Goal: Information Seeking & Learning: Learn about a topic

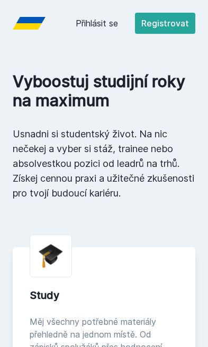
click at [106, 28] on link "Přihlásit se" at bounding box center [97, 23] width 42 height 13
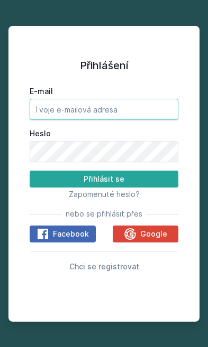
click at [154, 120] on input "E-mail" at bounding box center [104, 109] width 148 height 21
type input "[EMAIL_ADDRESS][DOMAIN_NAME]"
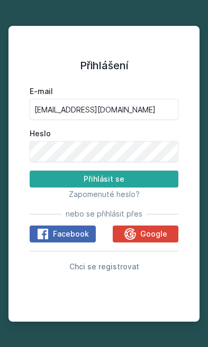
click at [104, 187] on button "Přihlásit se" at bounding box center [104, 179] width 148 height 17
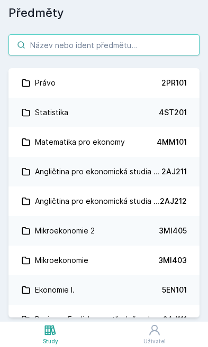
click at [168, 36] on input "search" at bounding box center [103, 44] width 191 height 21
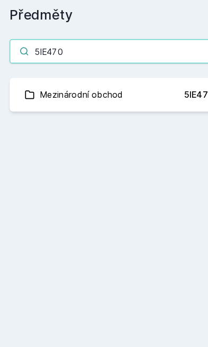
type input "5IE470"
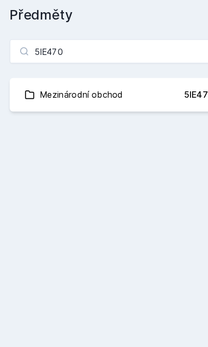
click at [164, 87] on div "5IE470" at bounding box center [173, 83] width 25 height 11
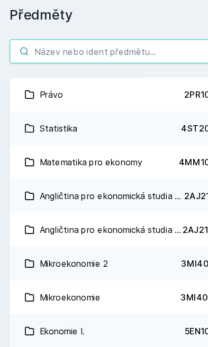
click at [31, 46] on input "search" at bounding box center [103, 44] width 191 height 21
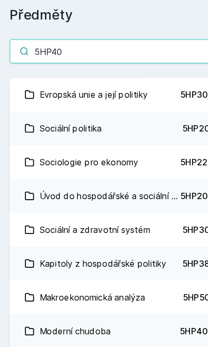
type input "5HP402"
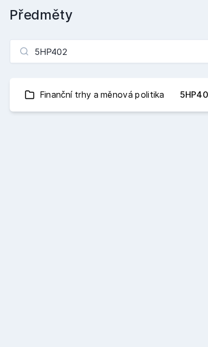
click at [156, 88] on link "Finanční trhy a měnová politika 5HP402" at bounding box center [103, 83] width 191 height 30
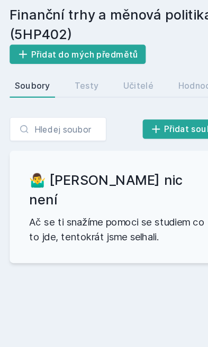
scroll to position [37, 0]
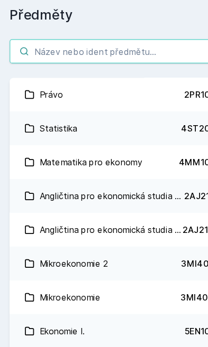
click at [39, 45] on input "search" at bounding box center [103, 44] width 191 height 21
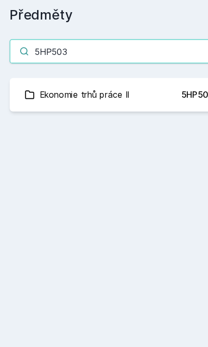
type input "5HP503"
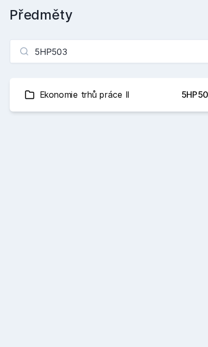
click at [149, 83] on link "Ekonomie trhů práce II 5HP503" at bounding box center [103, 83] width 191 height 30
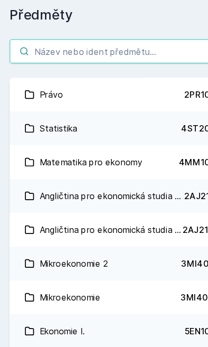
click at [28, 52] on input "search" at bounding box center [103, 44] width 191 height 21
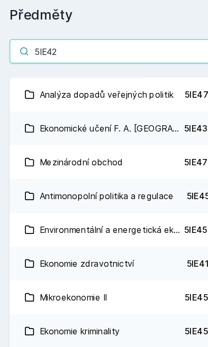
type input "5IE425"
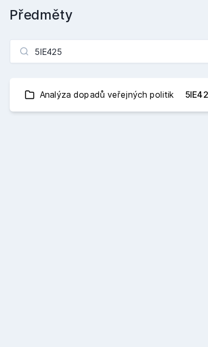
click at [159, 87] on link "Analýza dopadů veřejných politik 5IE425" at bounding box center [103, 83] width 191 height 30
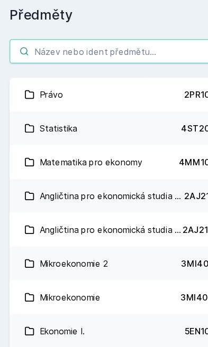
click at [156, 52] on input "search" at bounding box center [103, 44] width 191 height 21
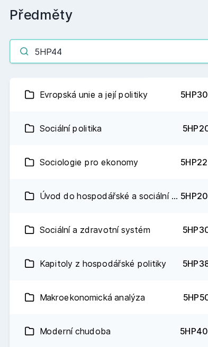
type input "5HP445"
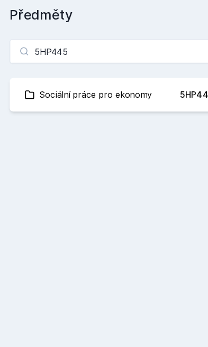
click at [141, 82] on link "Sociální práce pro ekonomy 5HP445" at bounding box center [103, 83] width 191 height 30
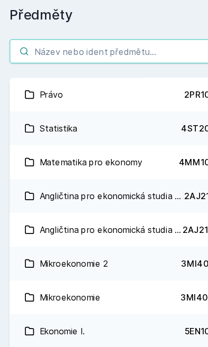
click at [153, 45] on input "search" at bounding box center [103, 44] width 191 height 21
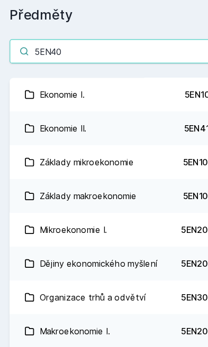
type input "5EN403"
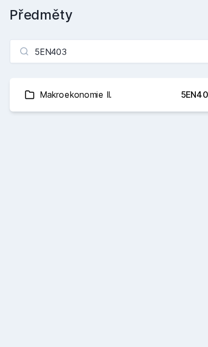
click at [135, 89] on link "Makroekonomie II. 5EN403" at bounding box center [103, 83] width 191 height 30
